Goal: Navigation & Orientation: Find specific page/section

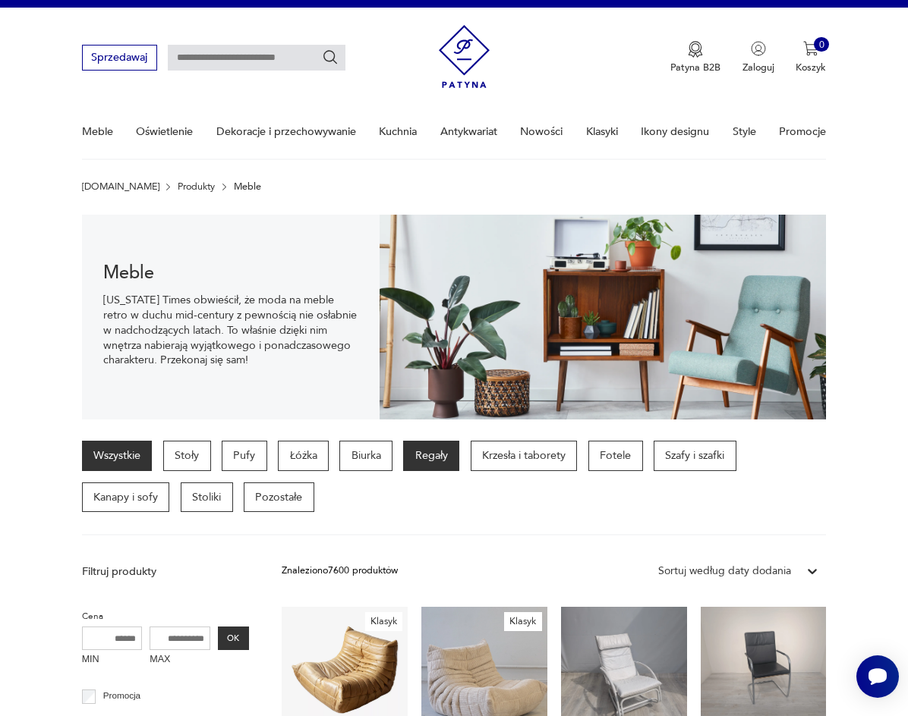
click at [459, 471] on p "Regały" at bounding box center [431, 456] width 56 height 30
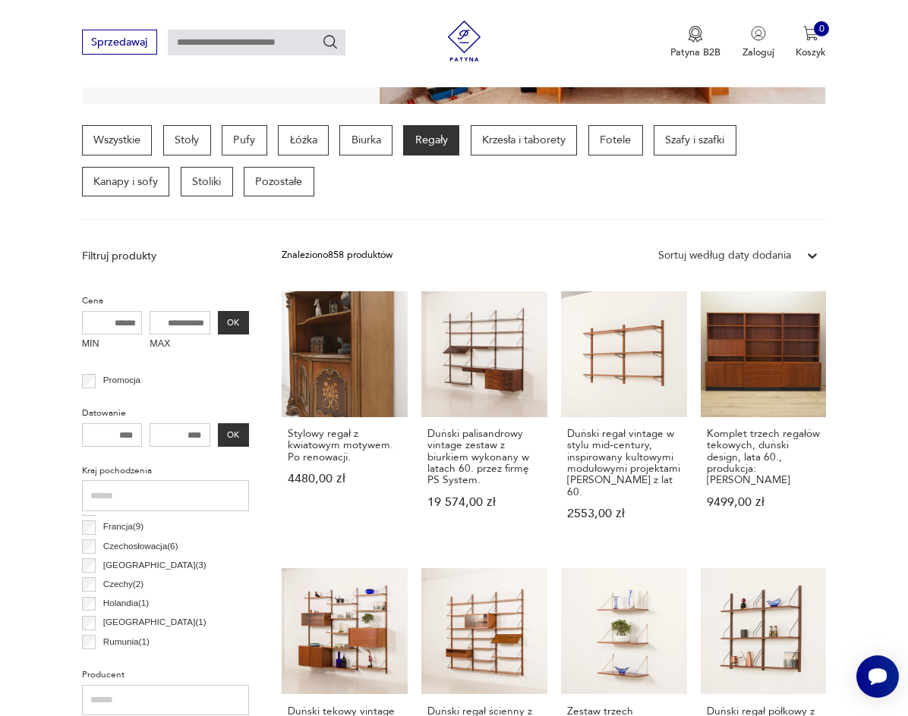
scroll to position [404, 0]
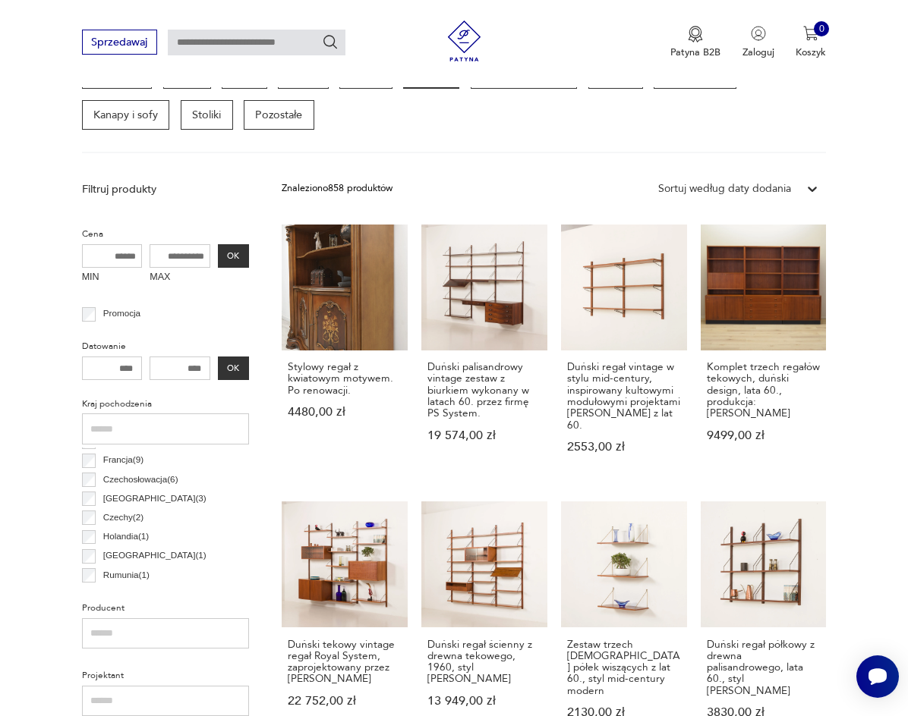
drag, startPoint x: 194, startPoint y: 314, endPoint x: 230, endPoint y: 310, distance: 36.6
click at [210, 269] on input "MAX" at bounding box center [180, 256] width 61 height 24
type input "***"
click at [249, 269] on button "OK" at bounding box center [233, 256] width 31 height 24
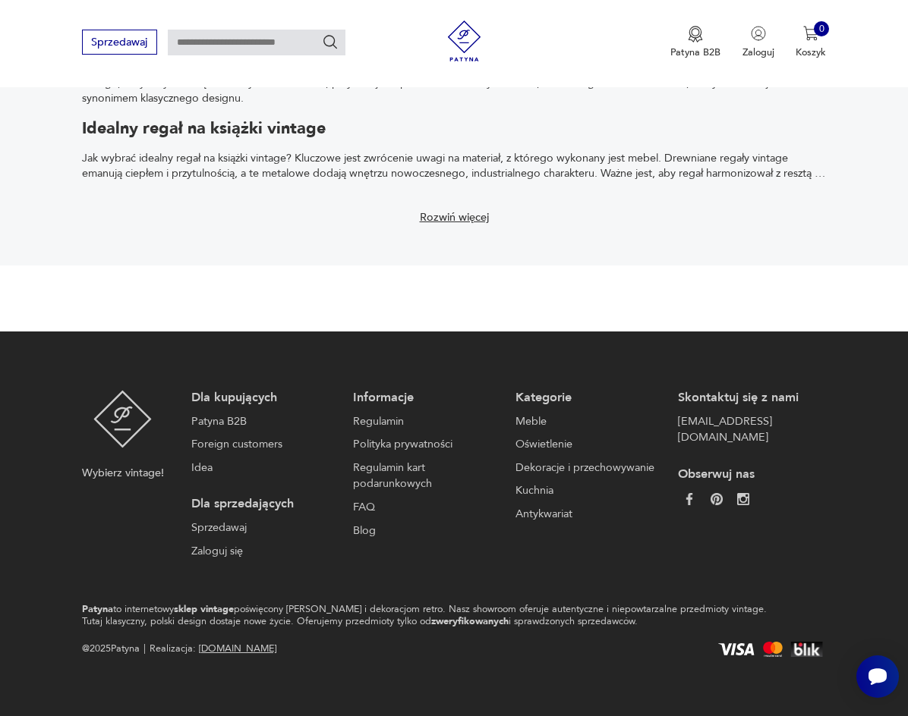
scroll to position [3236, 0]
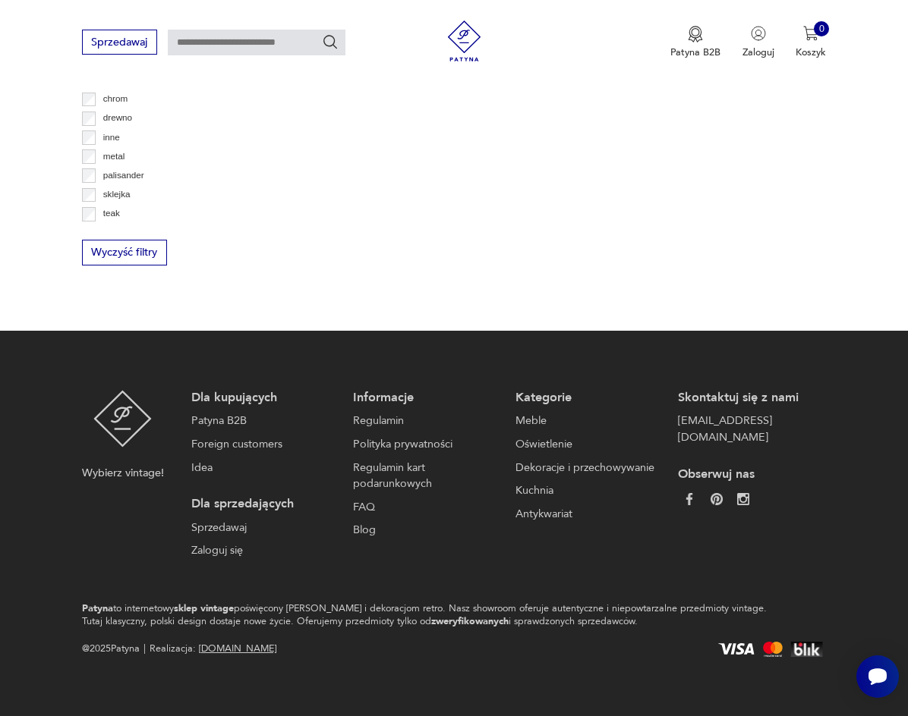
scroll to position [3034, 0]
click at [581, 61] on button "3" at bounding box center [593, 49] width 24 height 24
click at [613, 112] on button "4" at bounding box center [625, 99] width 24 height 24
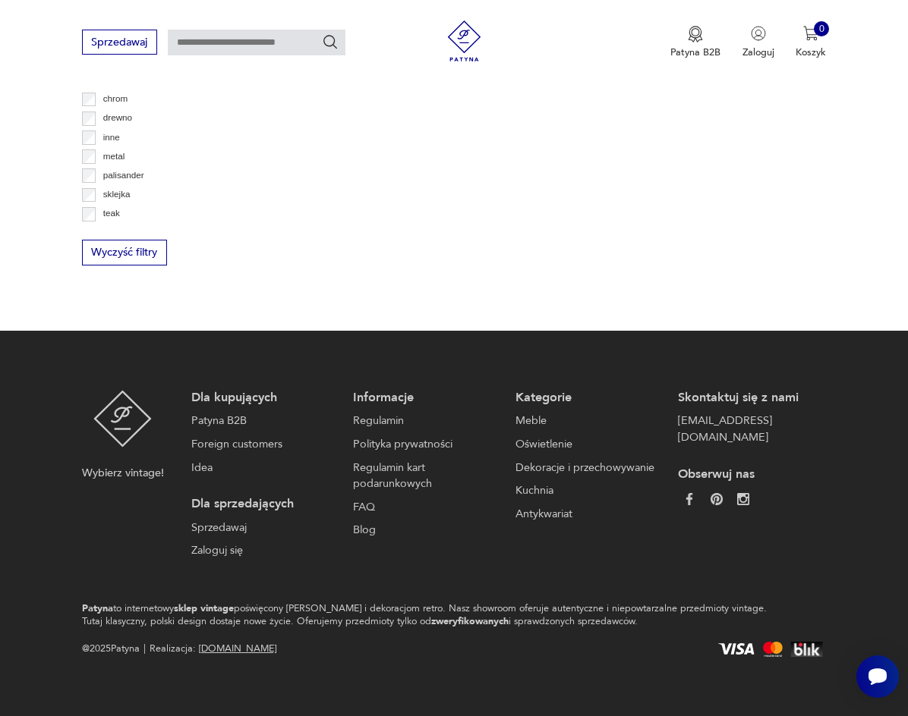
click at [644, 22] on button "5" at bounding box center [656, 10] width 24 height 24
